Goal: Task Accomplishment & Management: Complete application form

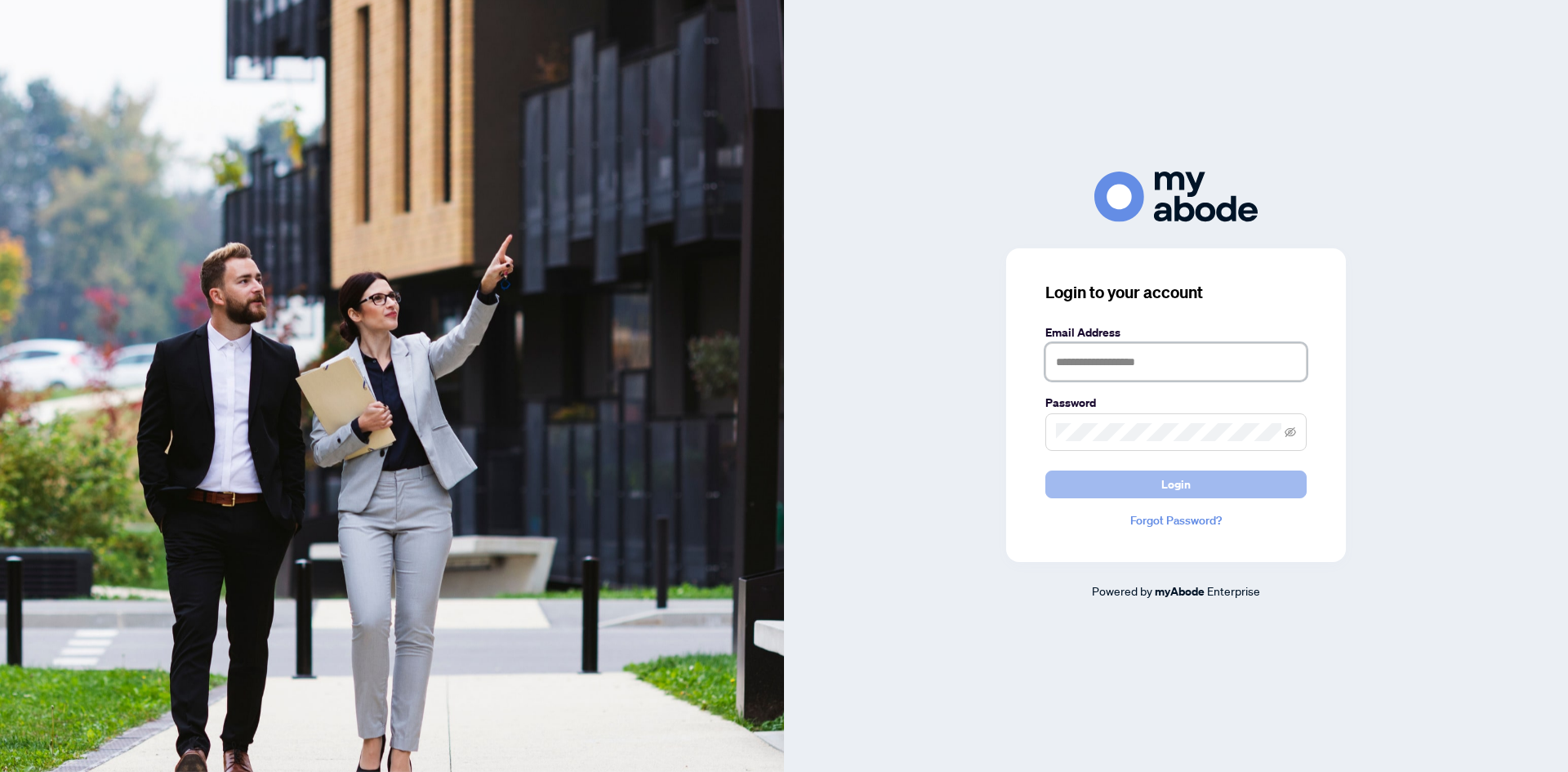
type input "**********"
click at [1145, 478] on button "Login" at bounding box center [1176, 484] width 261 height 28
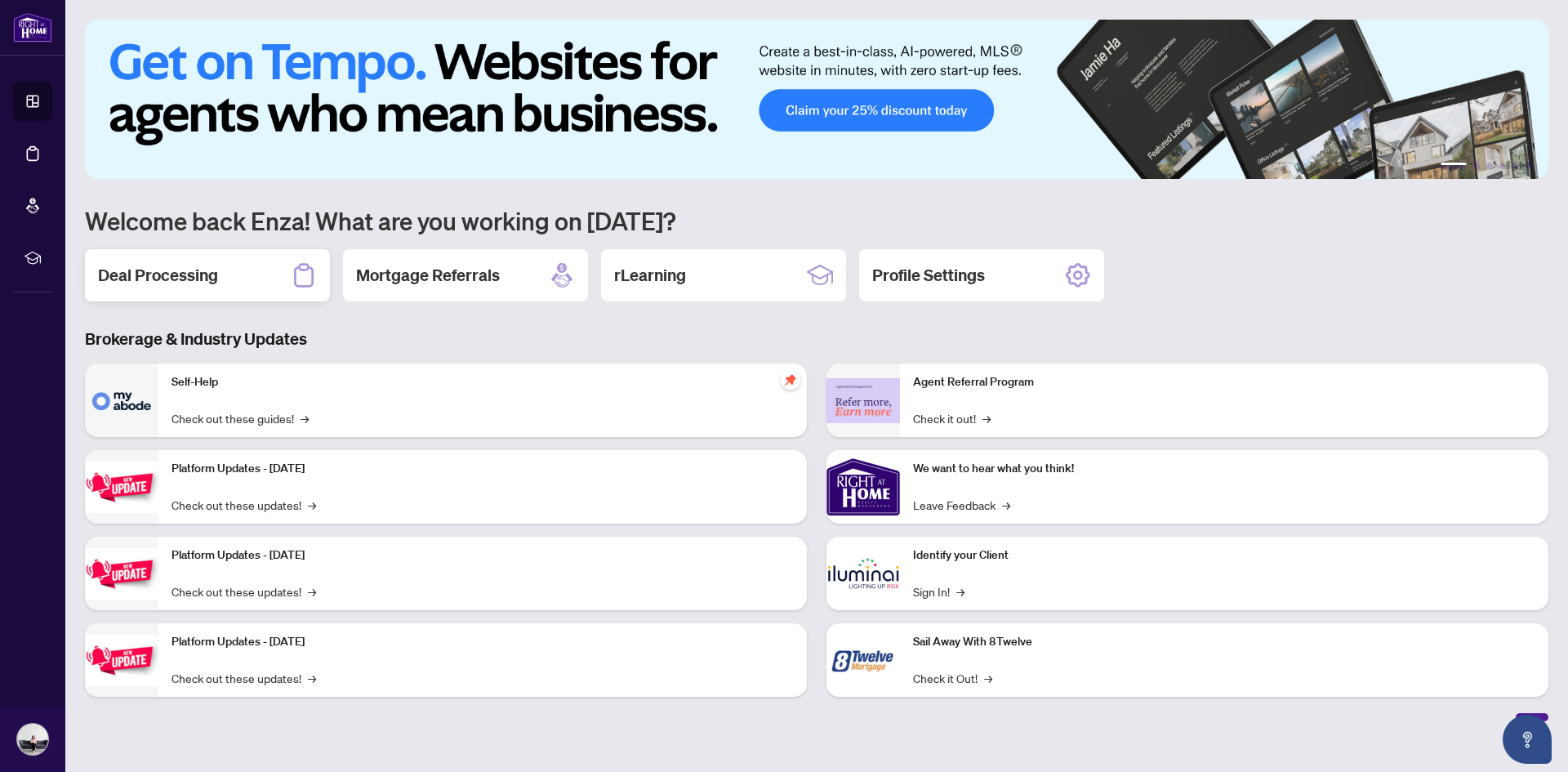
click at [253, 272] on div "Deal Processing" at bounding box center [207, 275] width 245 height 52
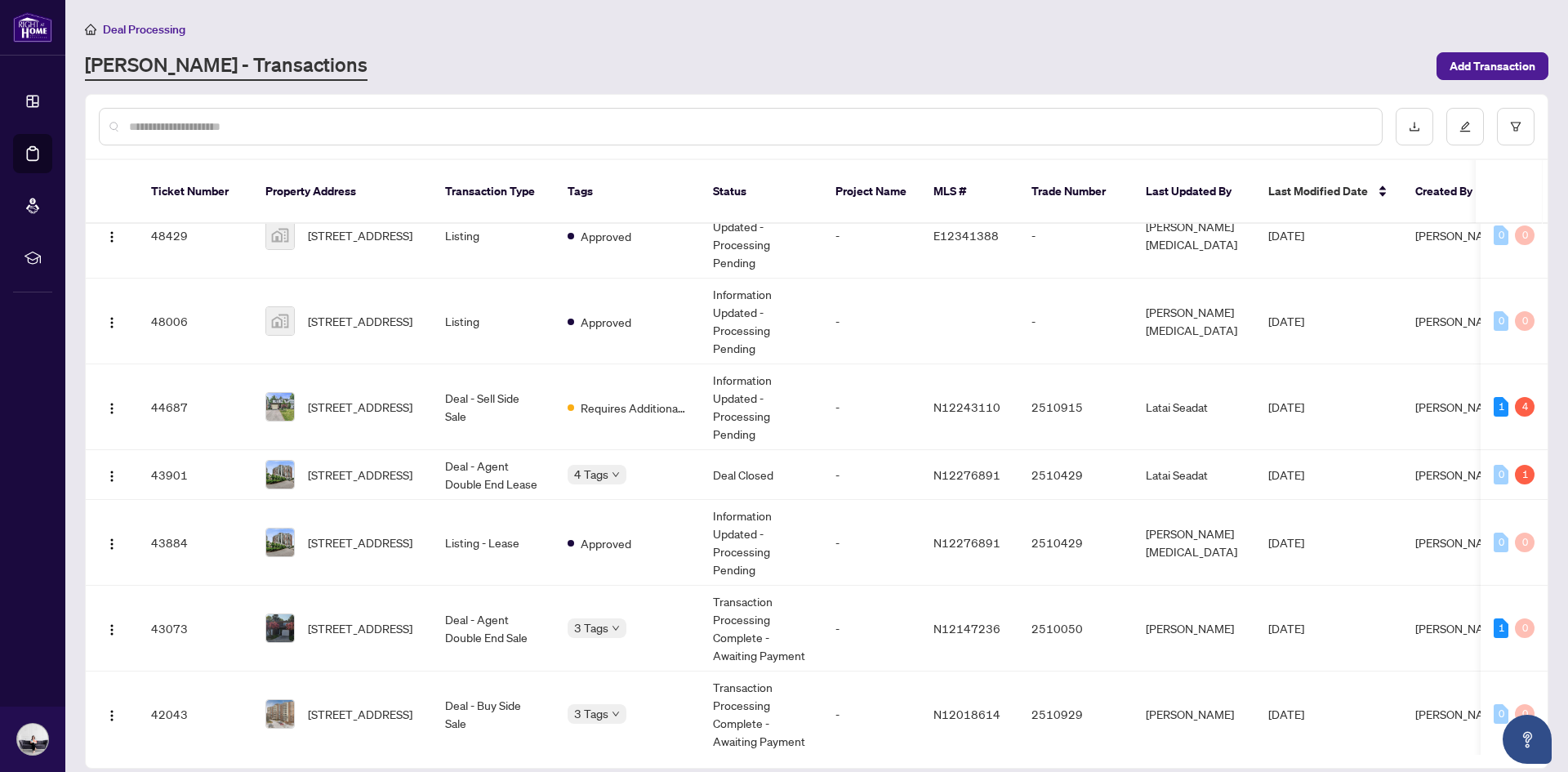
scroll to position [482, 0]
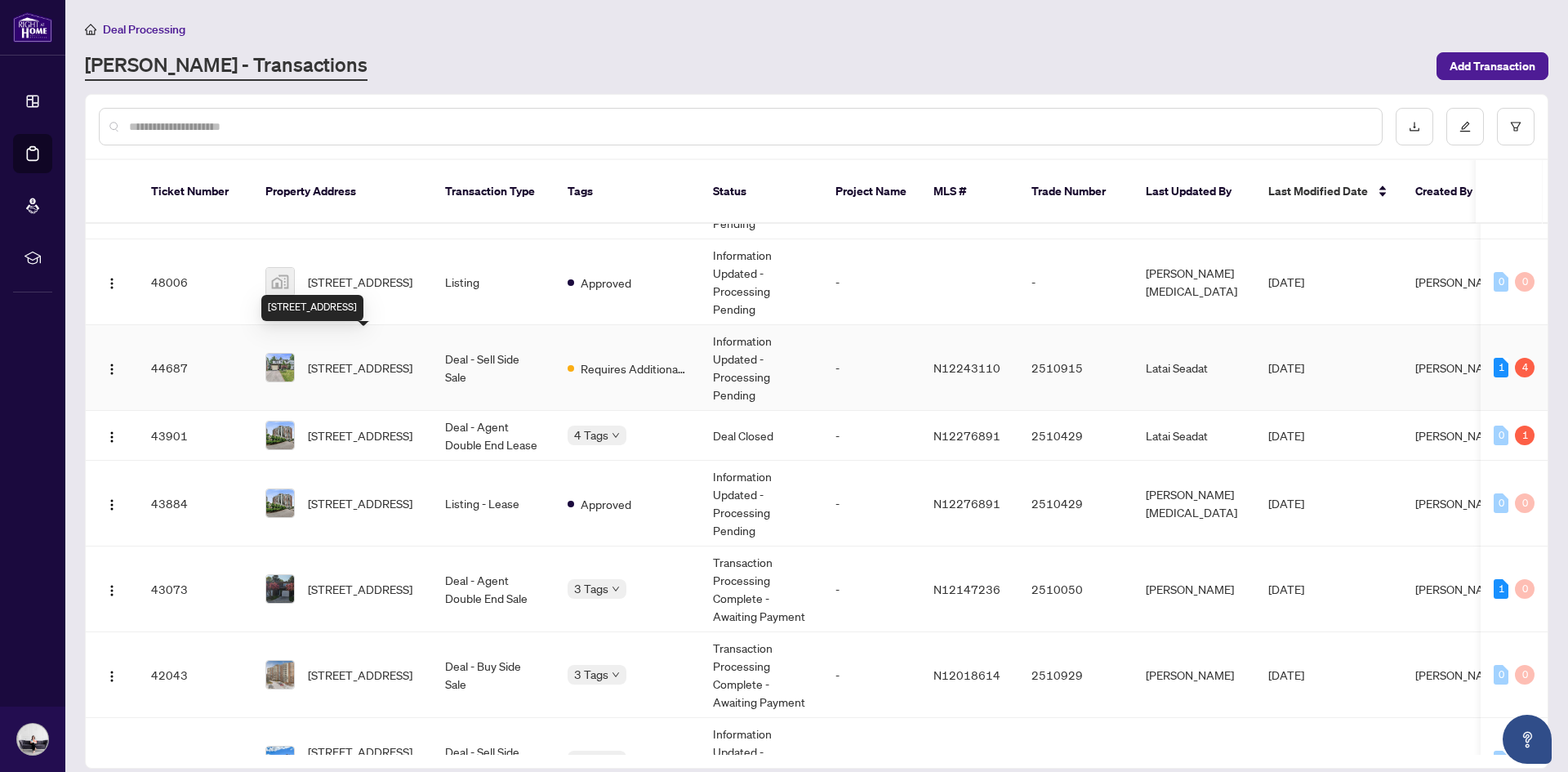
click at [371, 359] on span "59 Kitsilano Cres, Richmond Hill, Ontario L4C 5A4, Canada" at bounding box center [360, 367] width 104 height 18
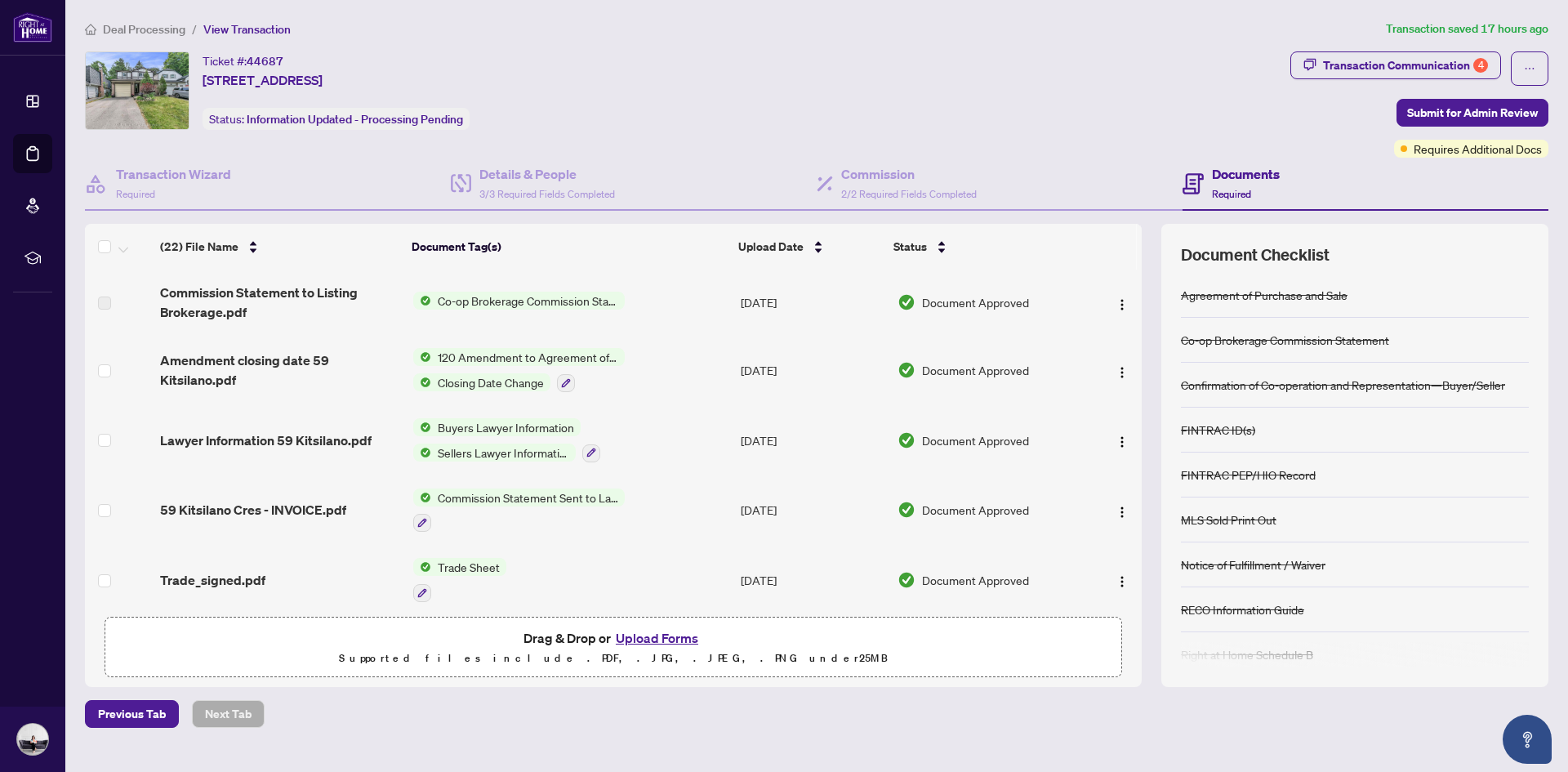
click at [663, 636] on button "Upload Forms" at bounding box center [657, 638] width 92 height 21
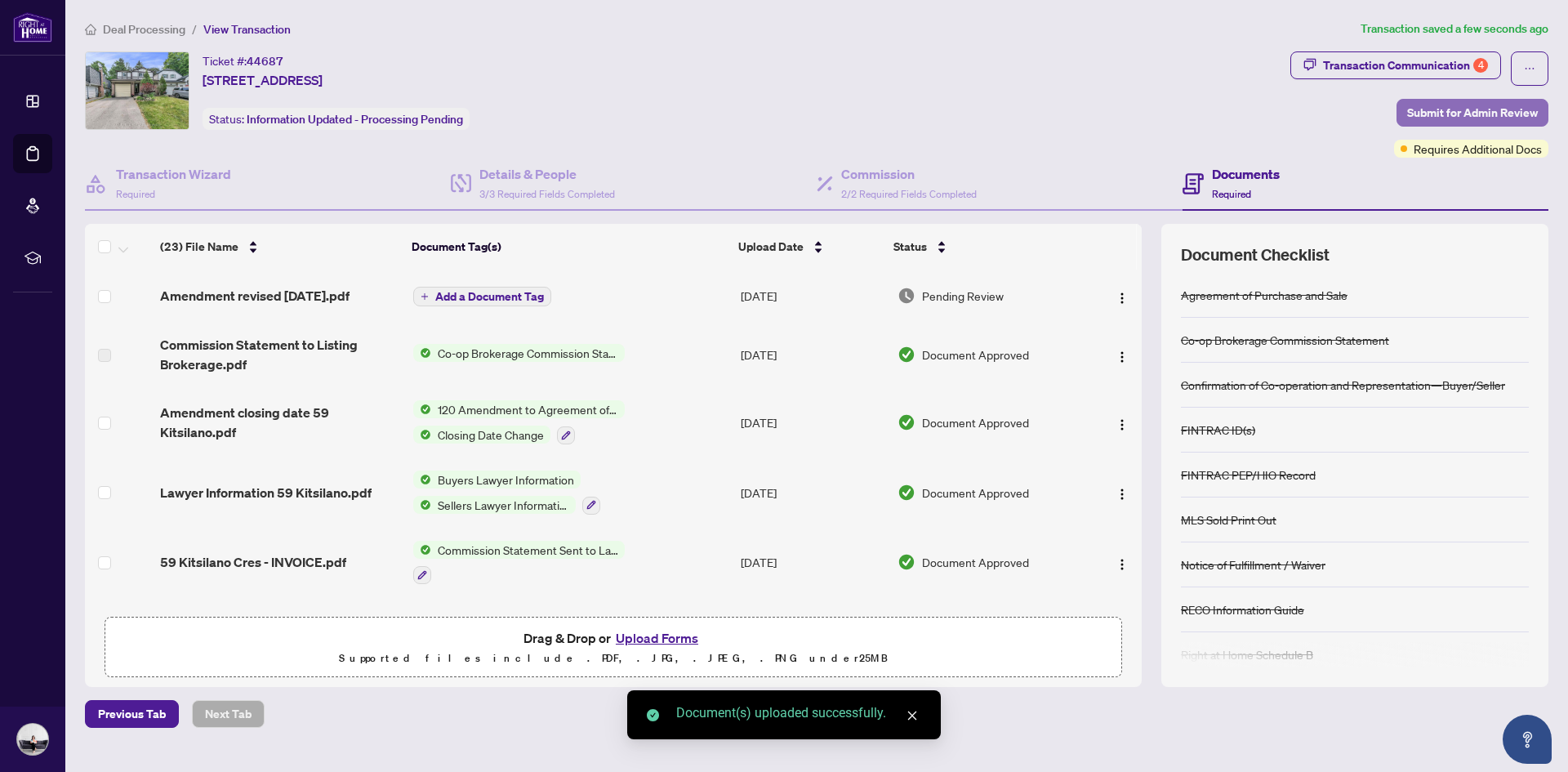
click at [1469, 113] on span "Submit for Admin Review" at bounding box center [1472, 113] width 131 height 26
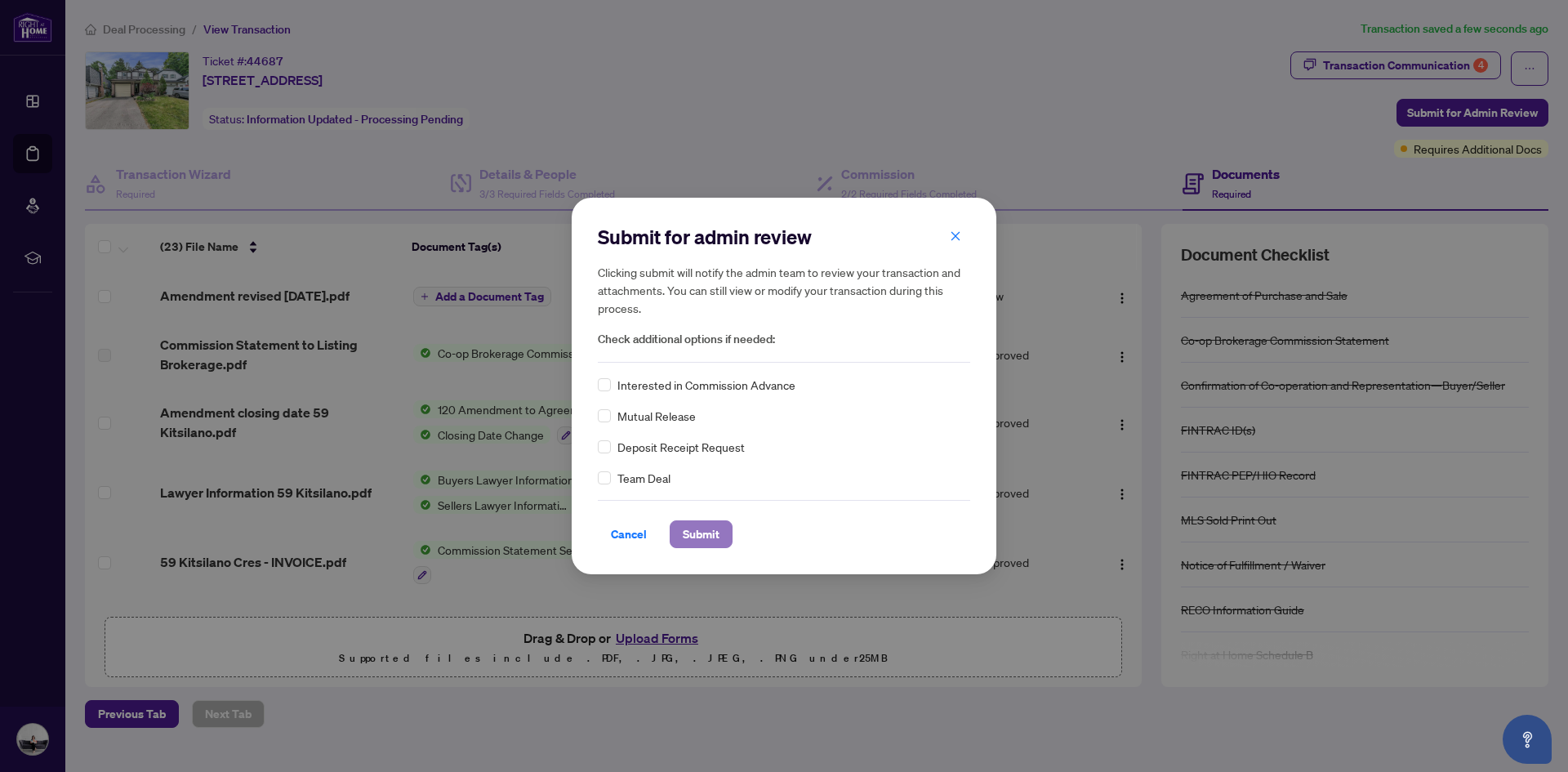
click at [691, 543] on span "Submit" at bounding box center [701, 535] width 37 height 26
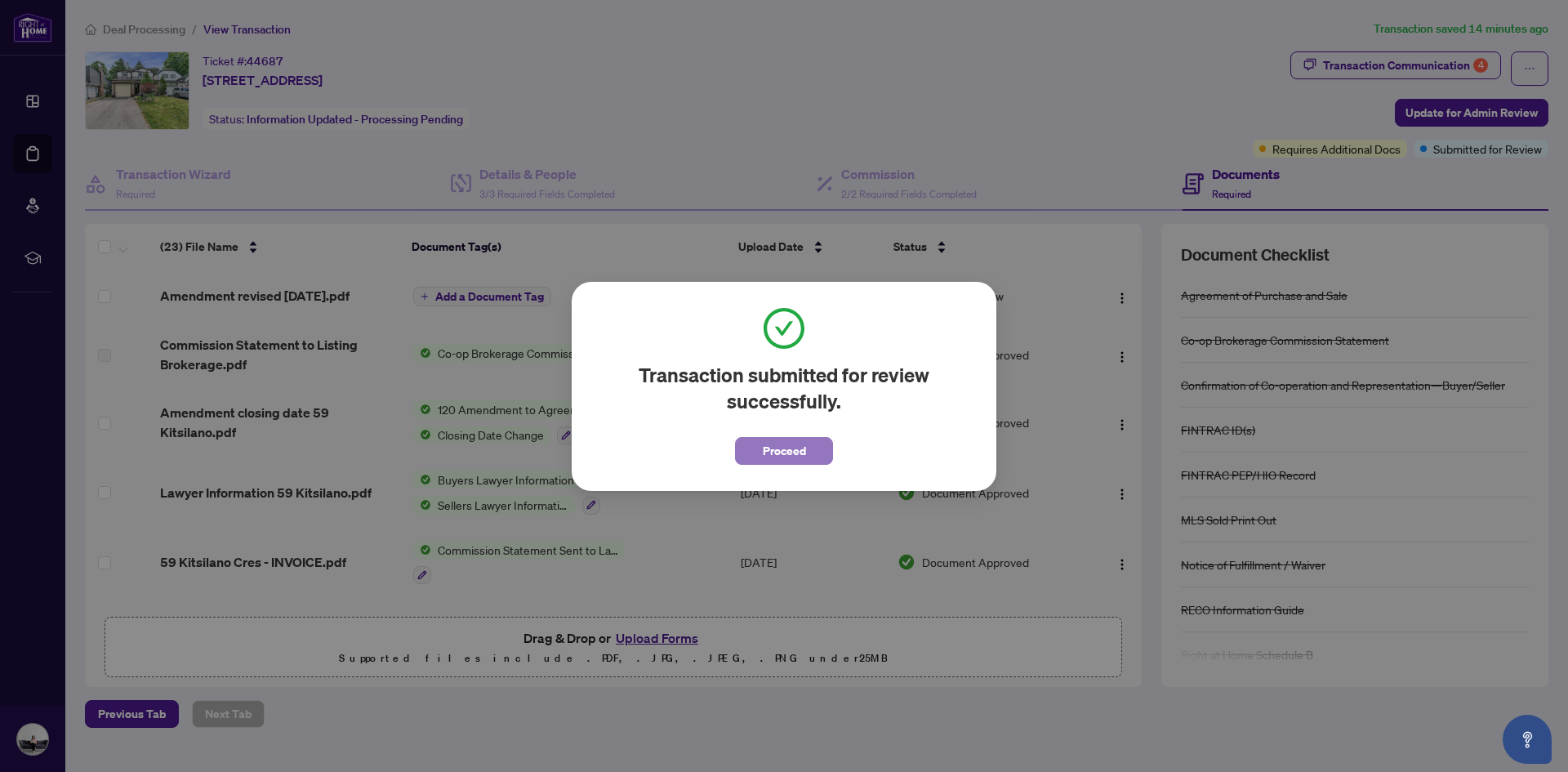
click at [774, 457] on span "Proceed" at bounding box center [784, 451] width 44 height 26
